Goal: Transaction & Acquisition: Purchase product/service

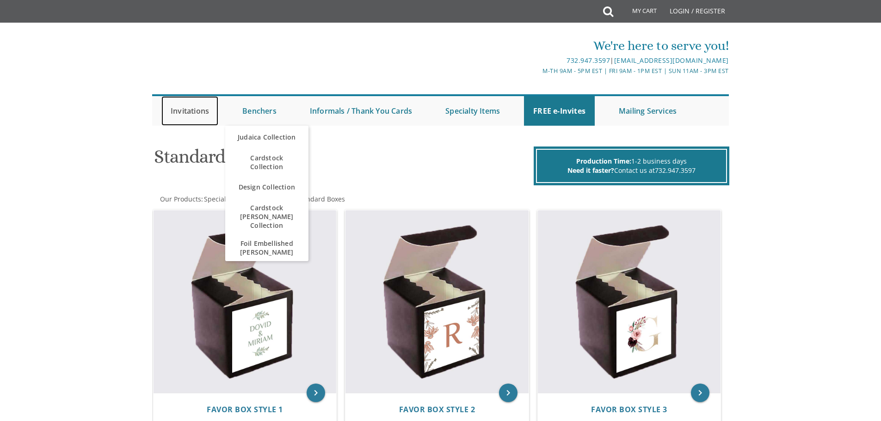
click at [187, 113] on link "Invitations" at bounding box center [189, 111] width 57 height 30
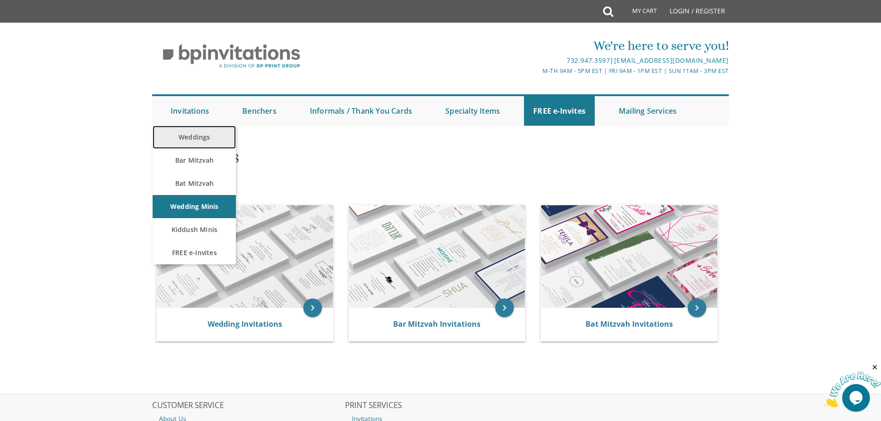
click at [196, 137] on link "Weddings" at bounding box center [194, 137] width 83 height 23
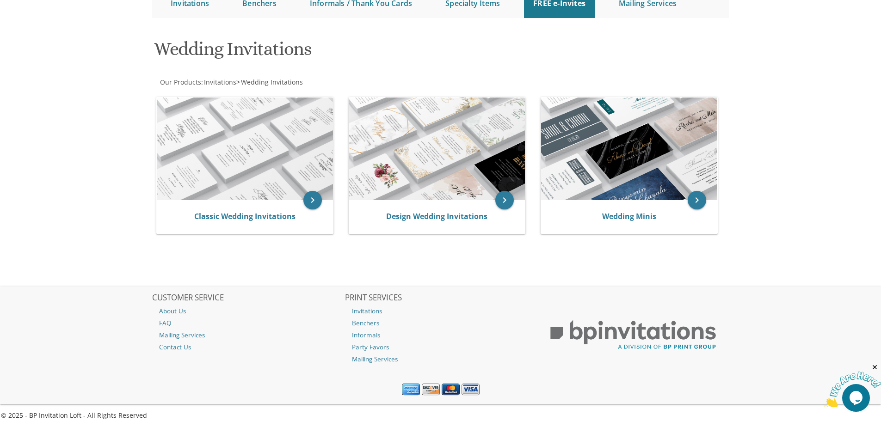
scroll to position [116, 0]
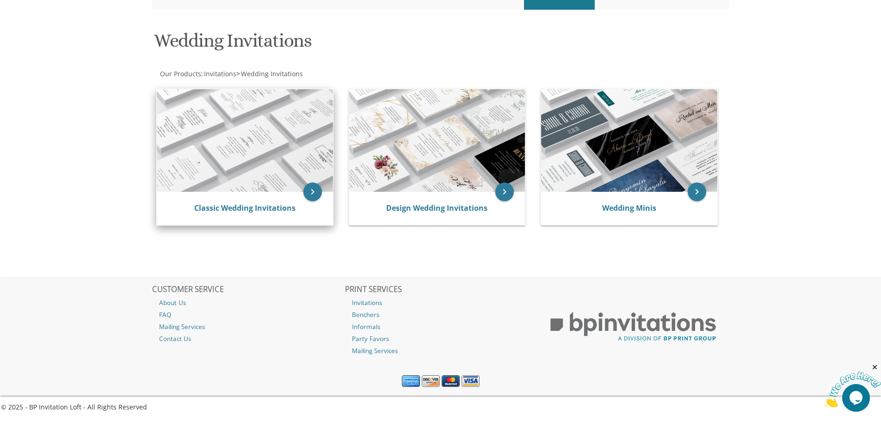
click at [295, 164] on img at bounding box center [245, 140] width 176 height 103
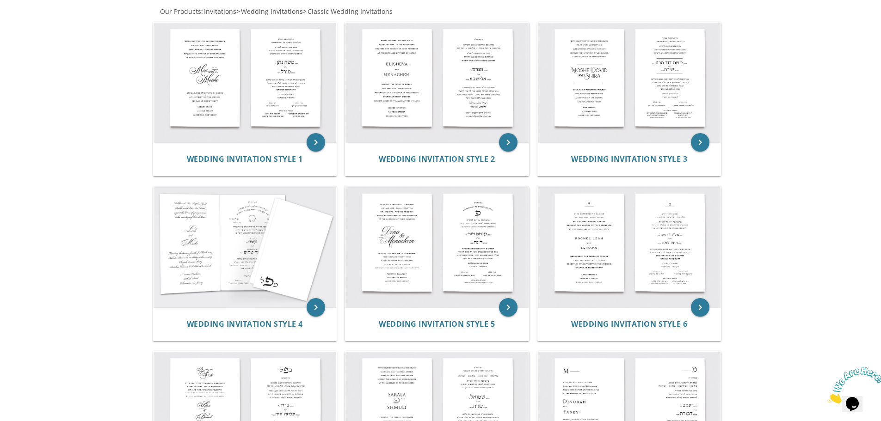
scroll to position [185, 0]
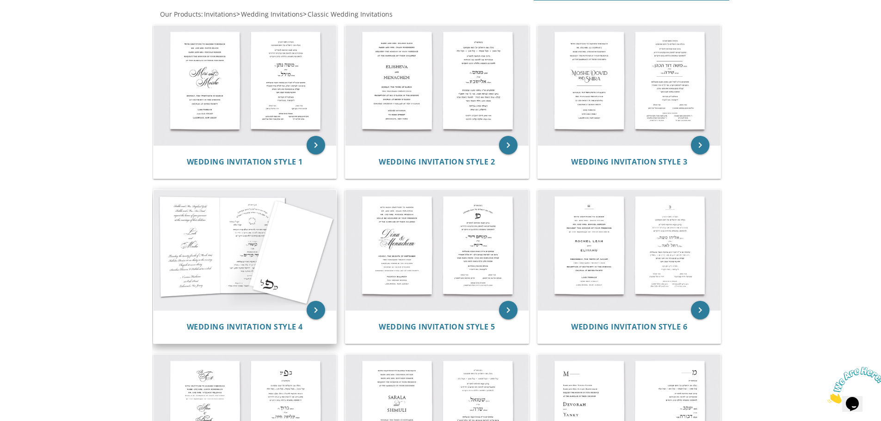
click at [222, 258] on img at bounding box center [245, 250] width 183 height 120
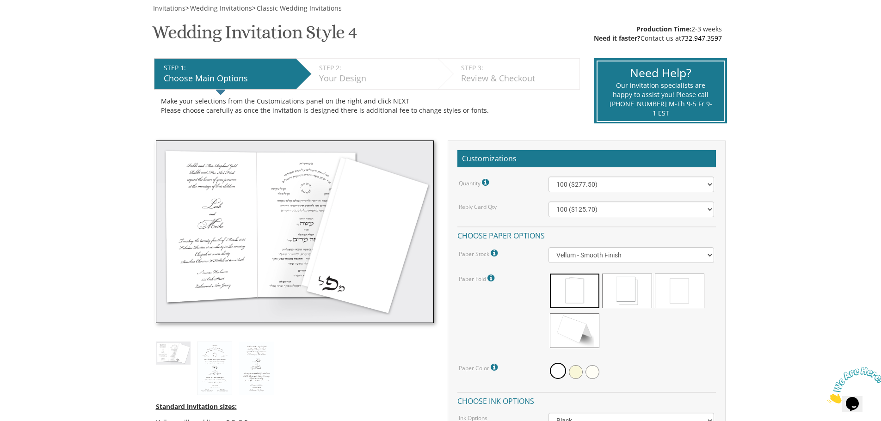
scroll to position [139, 0]
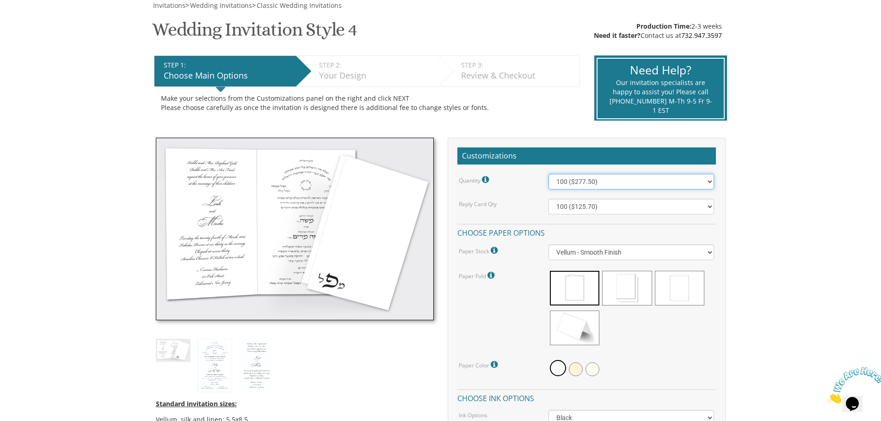
click at [663, 178] on select "100 ($277.50) 200 ($330.45) 300 ($380.65) 400 ($432.70) 500 ($482.10) 600 ($534…" at bounding box center [632, 182] width 166 height 16
